Goal: Task Accomplishment & Management: Manage account settings

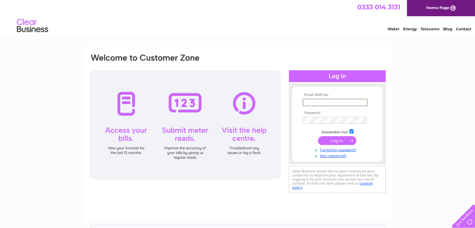
click at [322, 100] on input "text" at bounding box center [335, 103] width 65 height 8
type input "info@dovyconstruction.co.uk"
click at [297, 131] on form "Email Address: info@dovyconstruction.co.uk 1 Password: 1 Forgotten password?" at bounding box center [337, 125] width 91 height 65
click at [339, 137] on input "submit" at bounding box center [337, 140] width 38 height 9
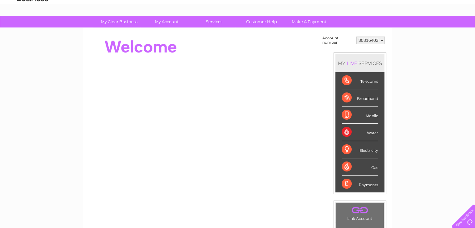
scroll to position [31, 0]
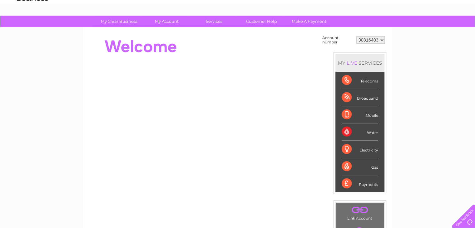
click at [371, 184] on div "Payments" at bounding box center [360, 183] width 37 height 17
click at [345, 183] on div "Payments" at bounding box center [360, 183] width 37 height 17
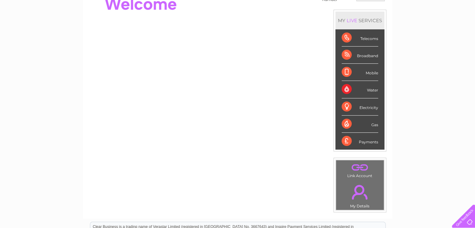
scroll to position [0, 0]
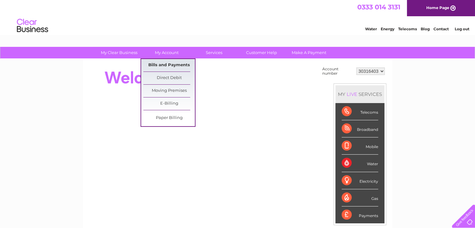
click at [164, 64] on link "Bills and Payments" at bounding box center [169, 65] width 52 height 13
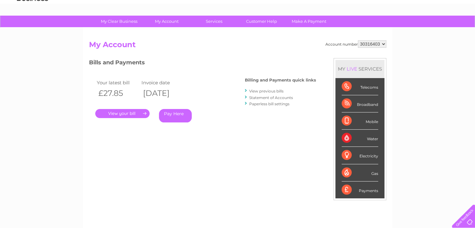
scroll to position [31, 0]
click at [123, 113] on link "." at bounding box center [122, 113] width 54 height 9
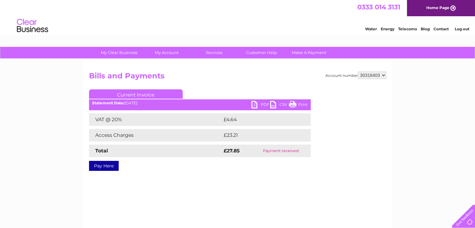
click at [260, 102] on link "PDF" at bounding box center [261, 105] width 19 height 9
click at [255, 105] on link "PDF" at bounding box center [261, 105] width 19 height 9
